Goal: Task Accomplishment & Management: Manage account settings

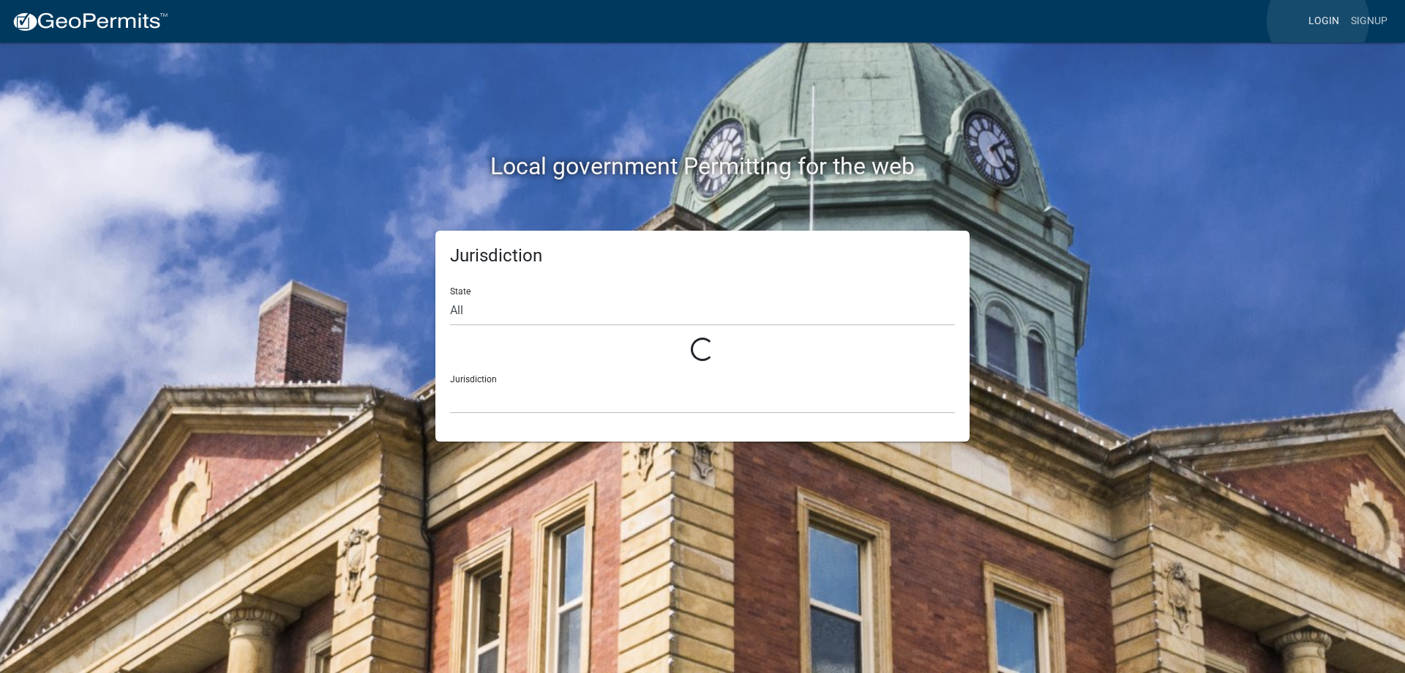
click at [1318, 20] on link "Login" at bounding box center [1324, 21] width 42 height 28
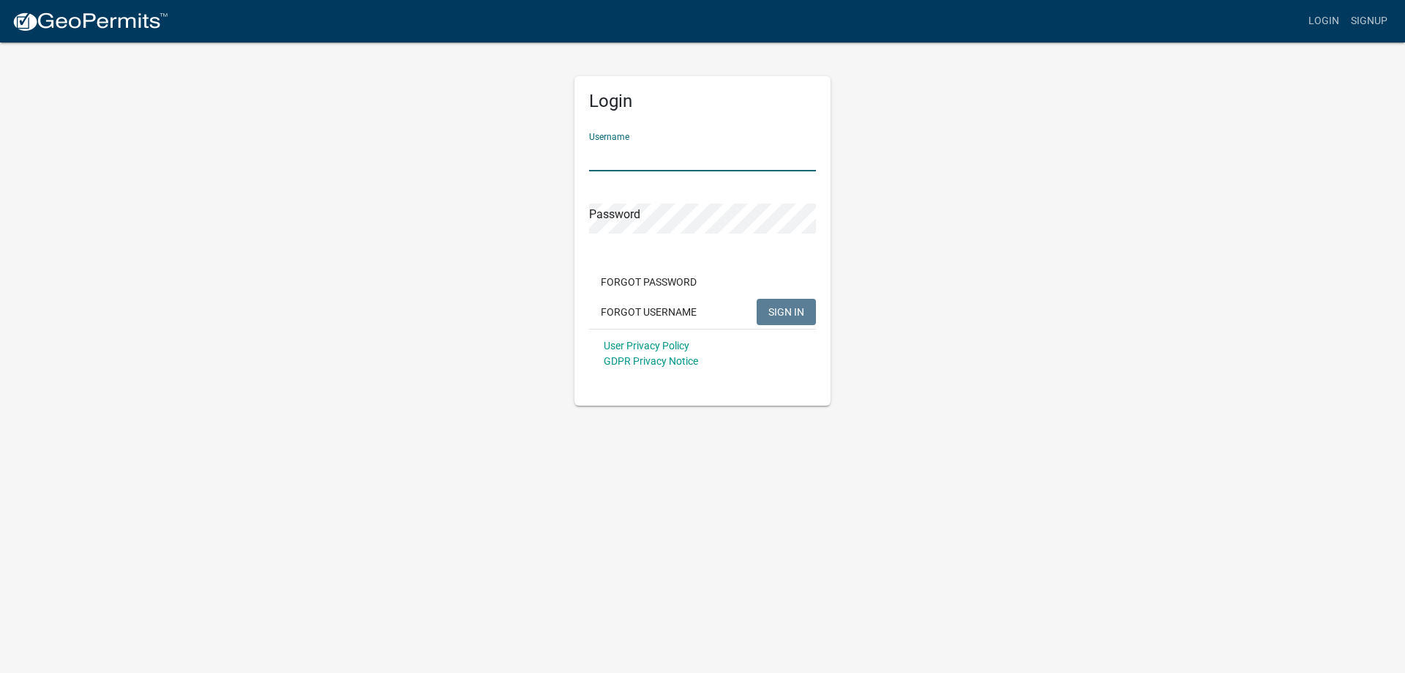
click at [672, 160] on input "Username" at bounding box center [702, 156] width 227 height 30
type input "[EMAIL_ADDRESS][DOMAIN_NAME]"
click at [644, 243] on form "Username [EMAIL_ADDRESS][DOMAIN_NAME] Password Forgot Password Forgot Username …" at bounding box center [702, 249] width 227 height 257
click at [784, 304] on button "SIGN IN" at bounding box center [786, 312] width 59 height 26
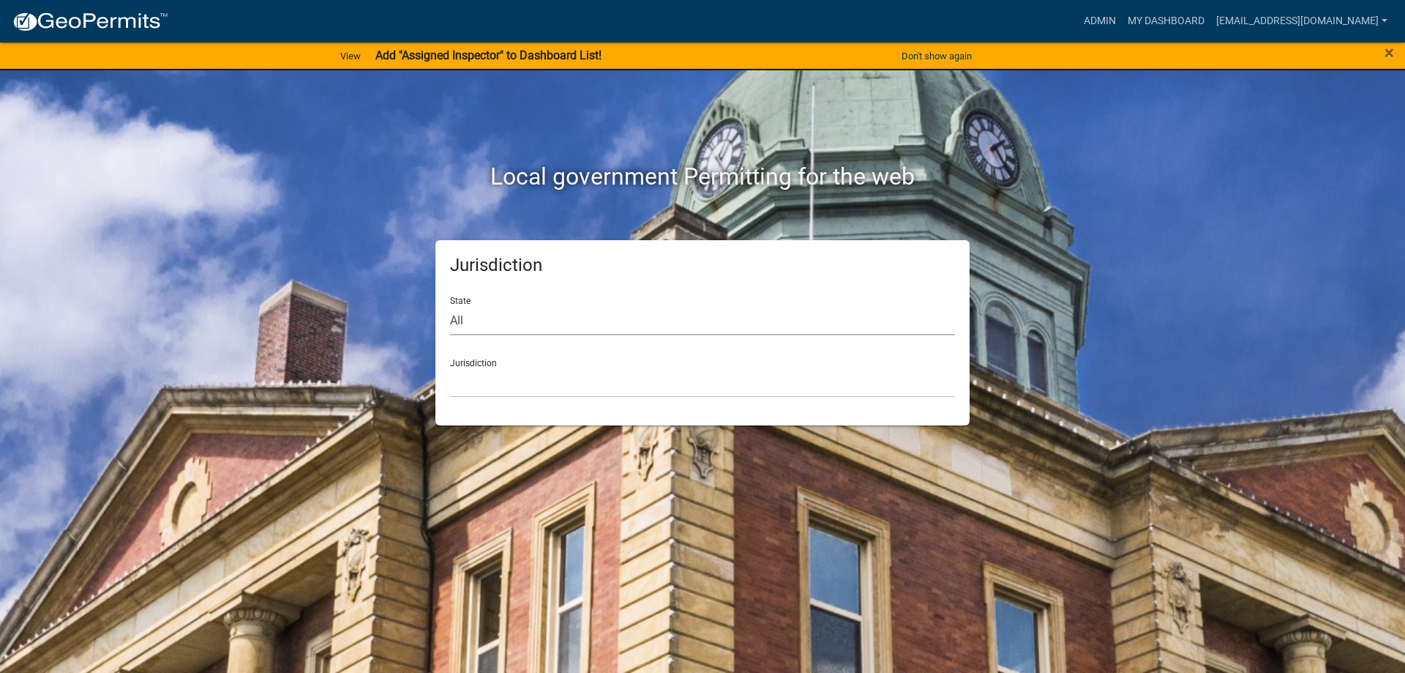
click at [518, 318] on select "All [US_STATE] [US_STATE] [US_STATE] [US_STATE] [US_STATE] [US_STATE] [US_STATE…" at bounding box center [702, 320] width 505 height 30
select select "[US_STATE]"
click at [450, 305] on select "All [US_STATE] [US_STATE] [US_STATE] [US_STATE] [US_STATE] [US_STATE] [US_STATE…" at bounding box center [702, 320] width 505 height 30
click at [509, 378] on select "[GEOGRAPHIC_DATA], [US_STATE] [GEOGRAPHIC_DATA], [US_STATE]" at bounding box center [702, 382] width 505 height 30
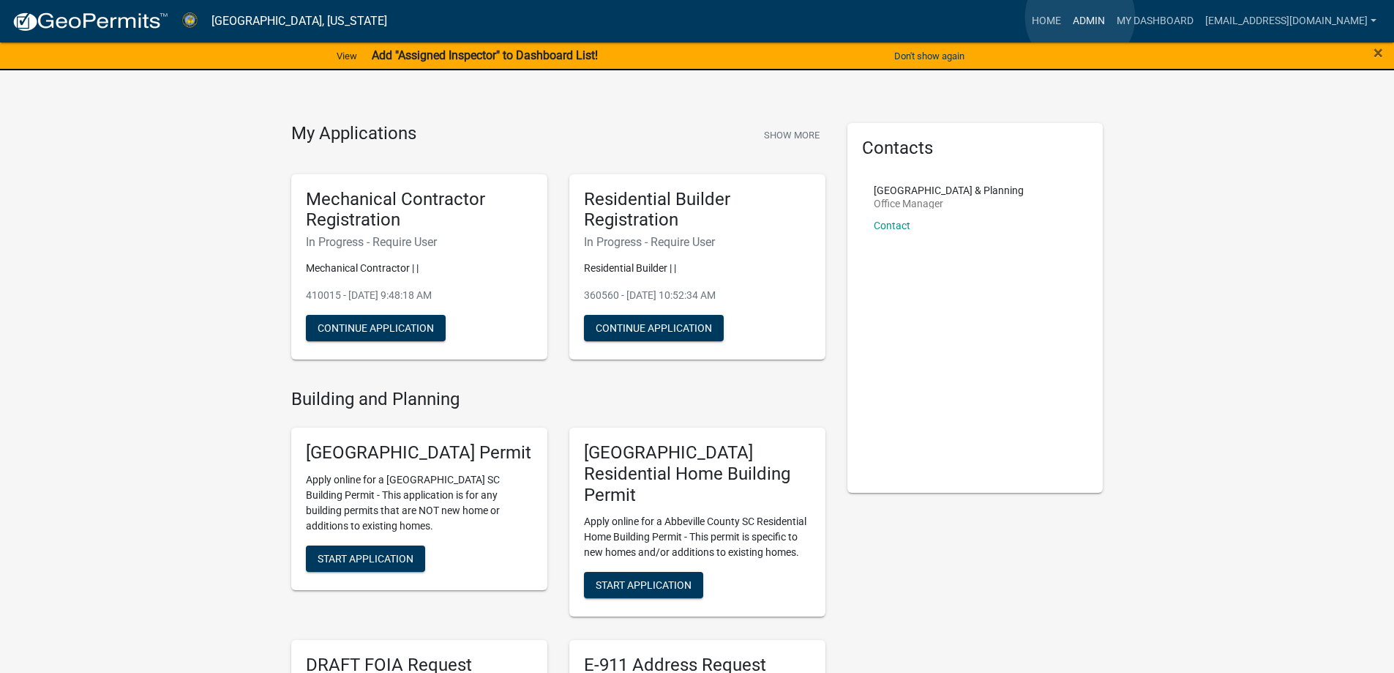
click at [1080, 17] on link "Admin" at bounding box center [1089, 21] width 44 height 28
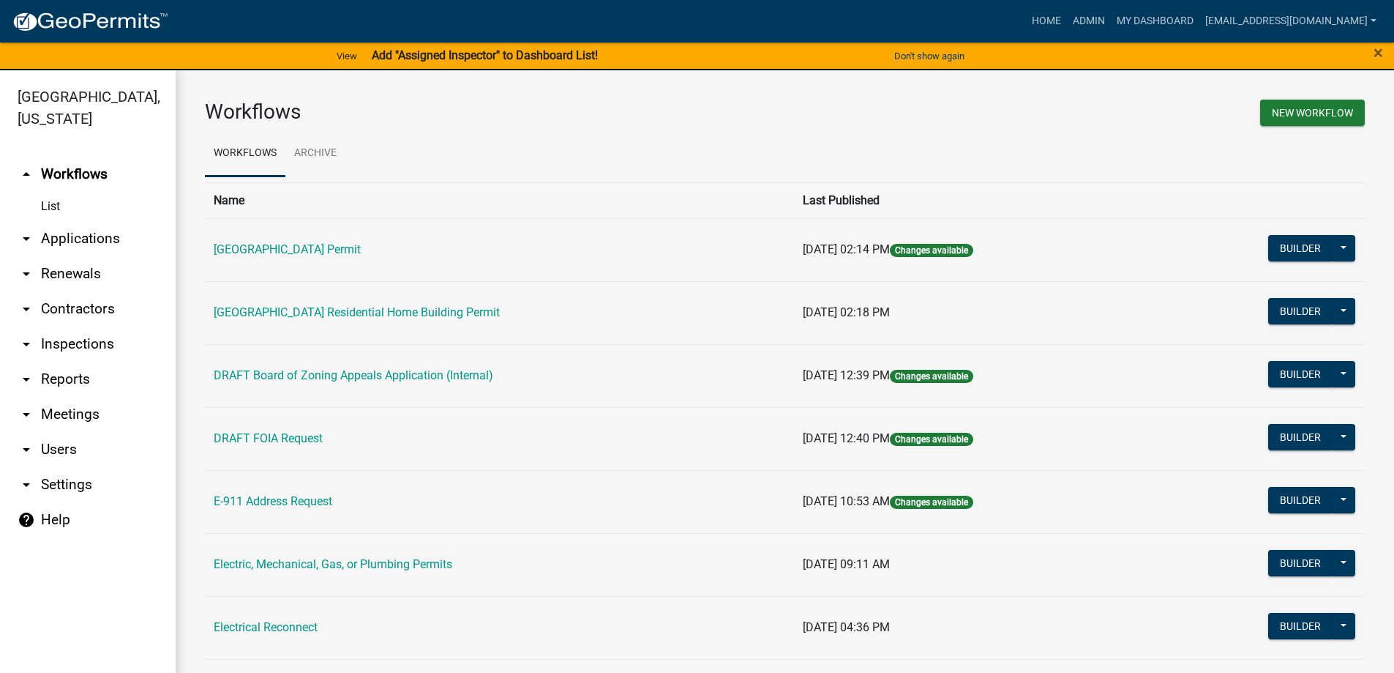
click at [82, 308] on link "arrow_drop_down Contractors" at bounding box center [88, 308] width 176 height 35
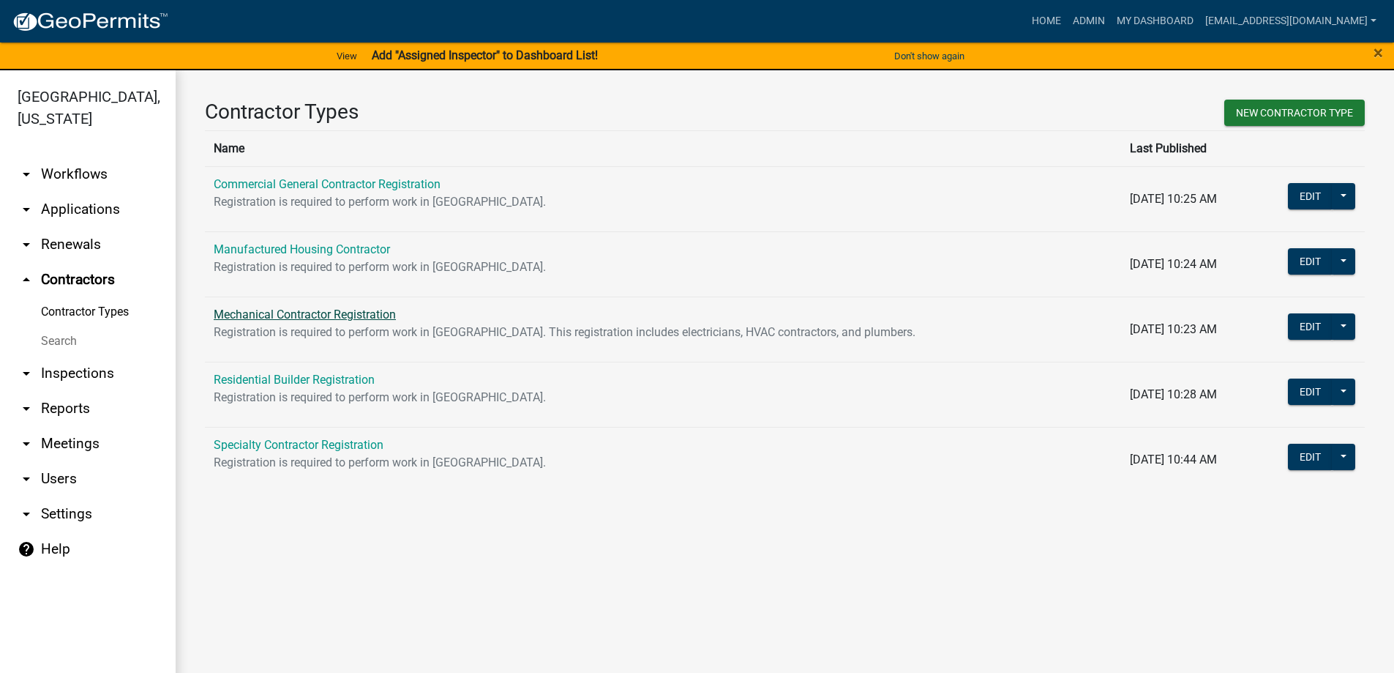
click at [338, 314] on link "Mechanical Contractor Registration" at bounding box center [305, 314] width 182 height 14
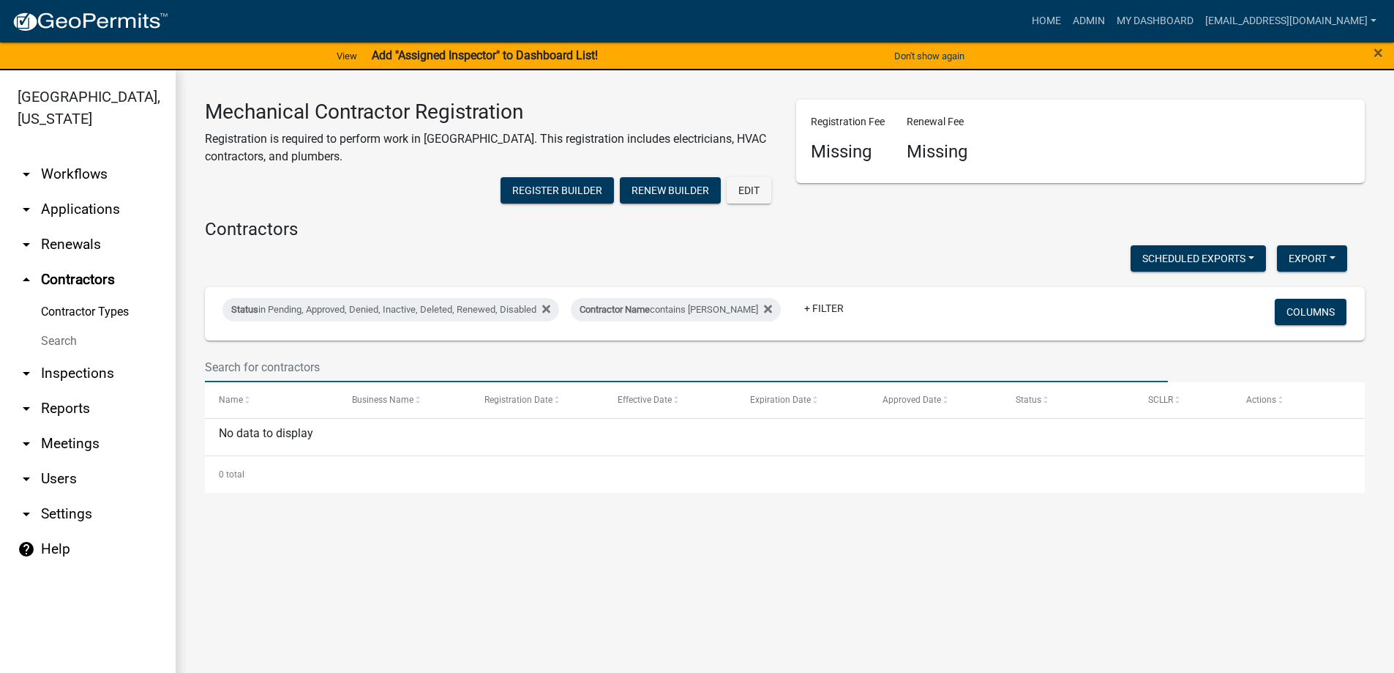
click at [295, 363] on input "text" at bounding box center [686, 367] width 963 height 30
type input "5"
type input "f"
type input "j"
click at [384, 435] on div "No data to display" at bounding box center [785, 437] width 1160 height 37
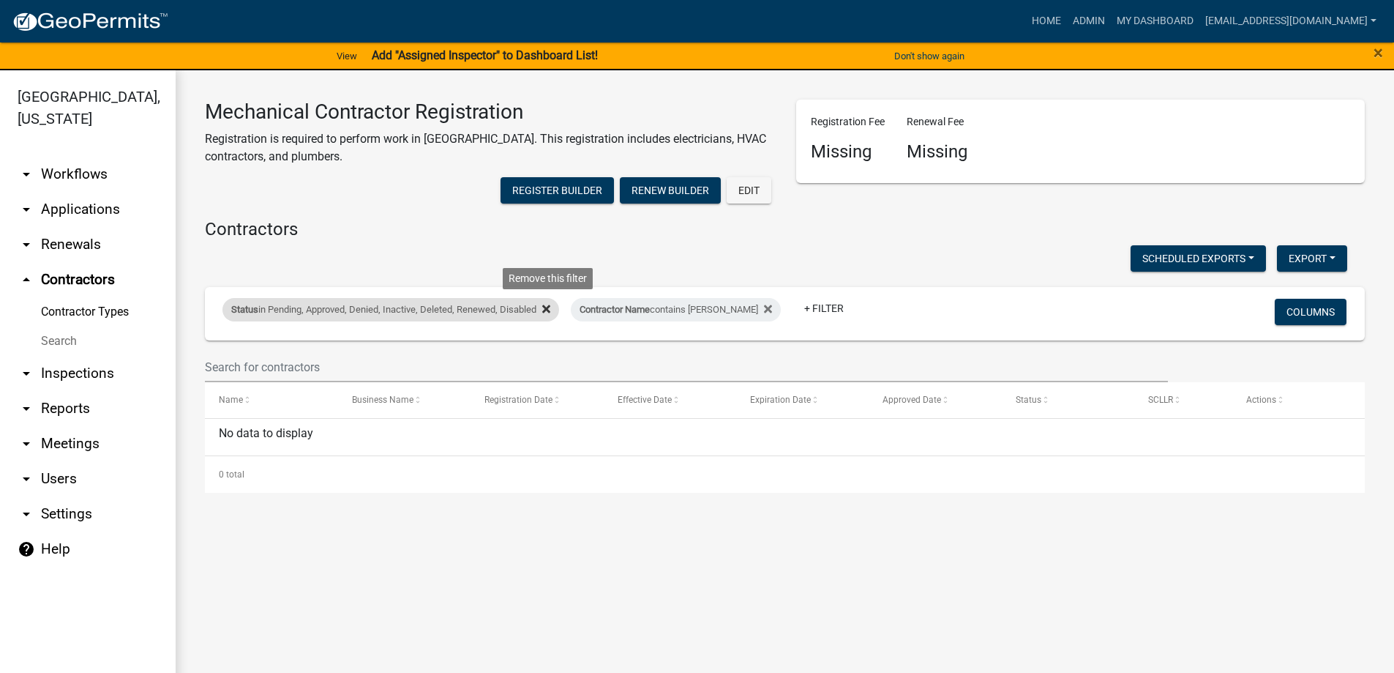
click at [550, 307] on icon at bounding box center [546, 308] width 8 height 8
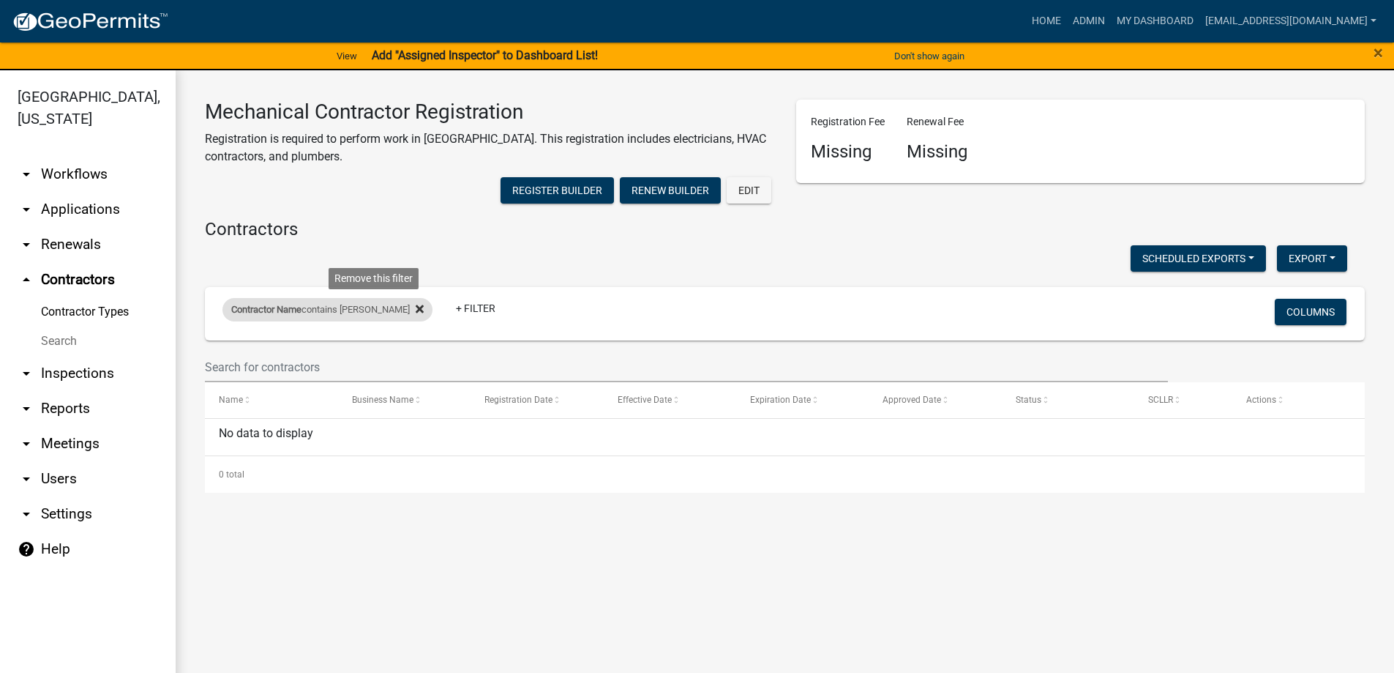
click at [410, 308] on fa-icon at bounding box center [417, 309] width 14 height 23
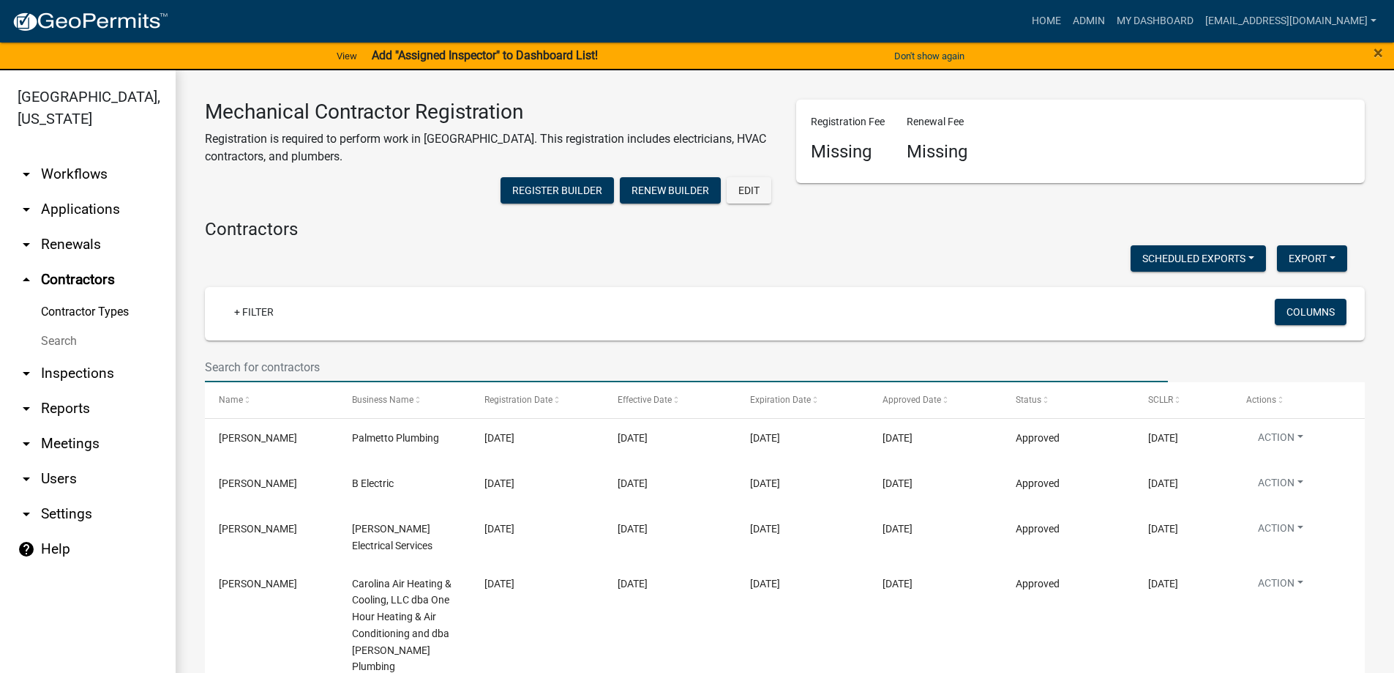
click at [258, 365] on input "text" at bounding box center [686, 367] width 963 height 30
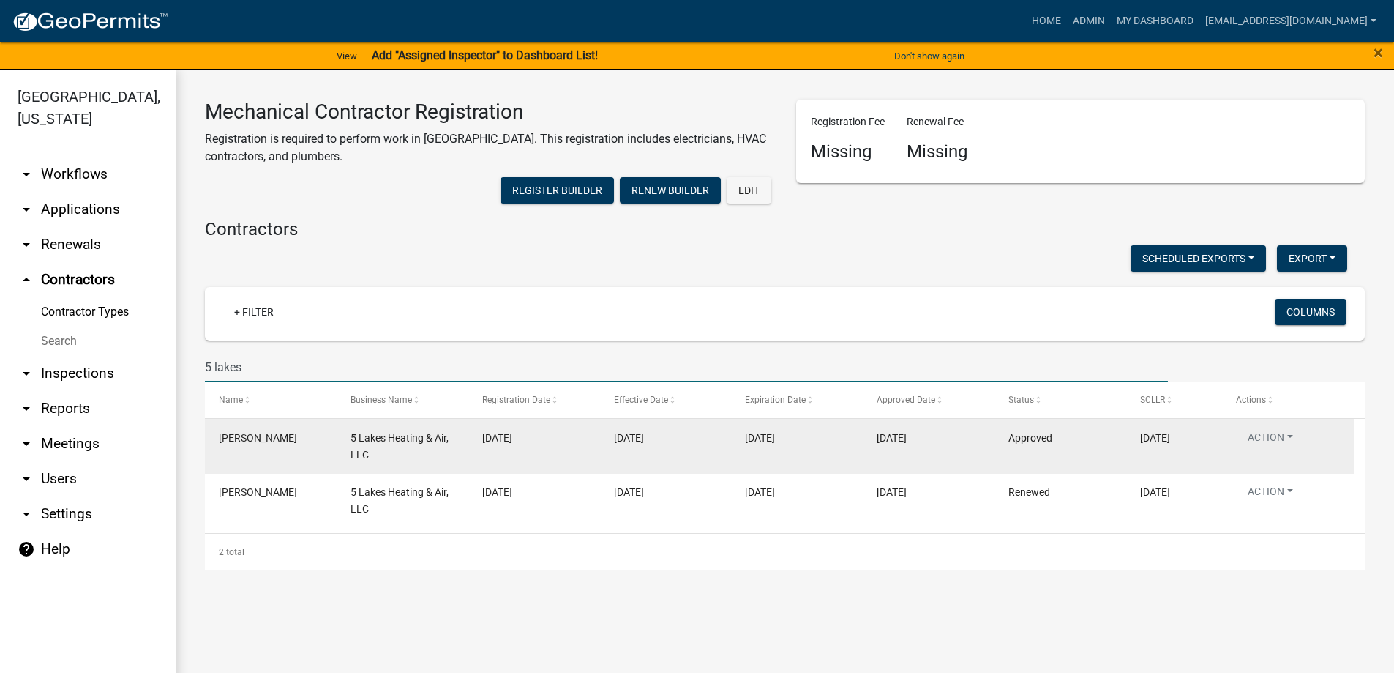
type input "5 lakes"
click at [267, 437] on span "[PERSON_NAME]" at bounding box center [258, 438] width 78 height 12
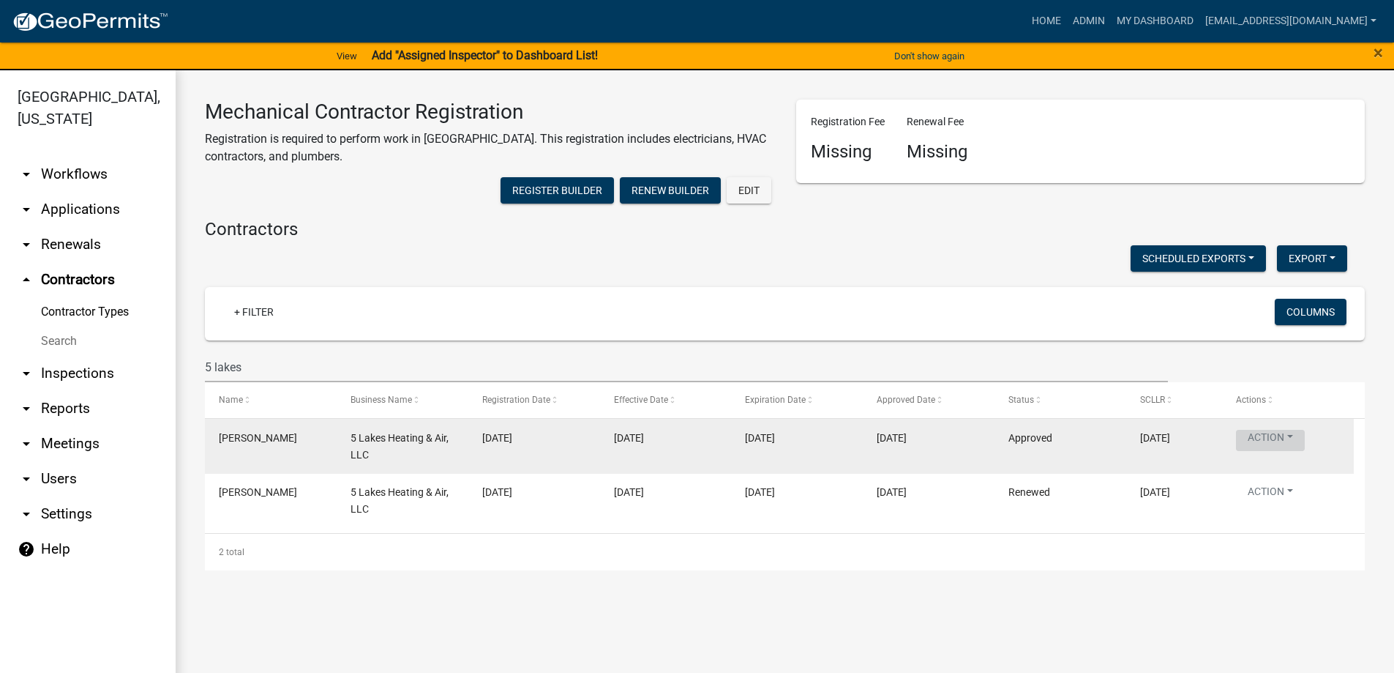
click at [1263, 435] on button "Action" at bounding box center [1270, 440] width 69 height 21
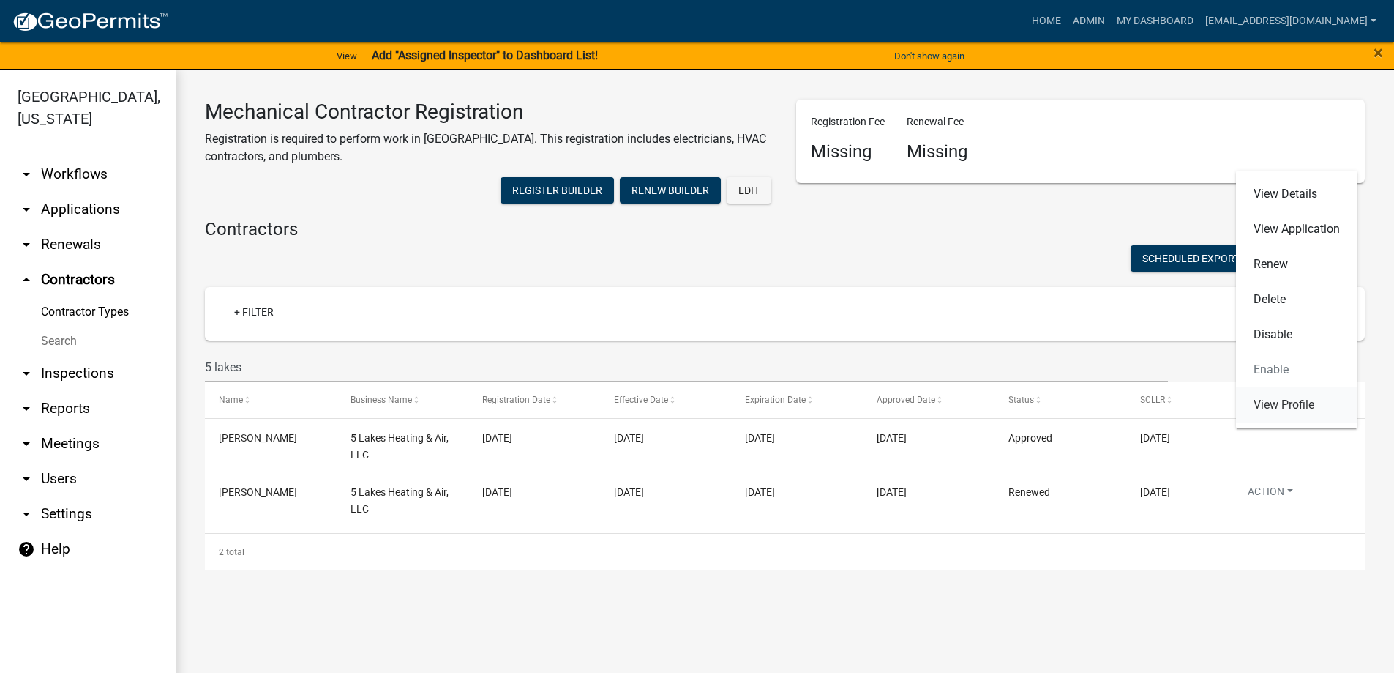
click at [1271, 403] on link "View Profile" at bounding box center [1296, 404] width 121 height 35
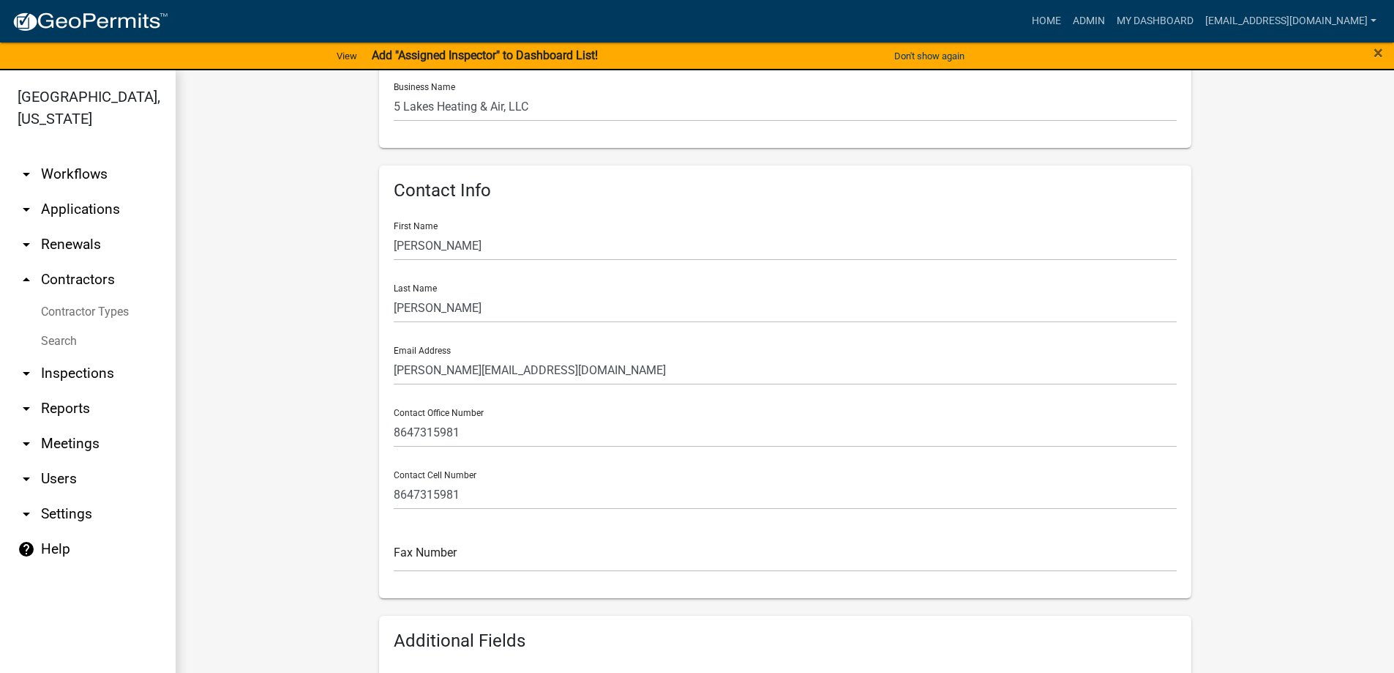
scroll to position [293, 0]
